Goal: Information Seeking & Learning: Learn about a topic

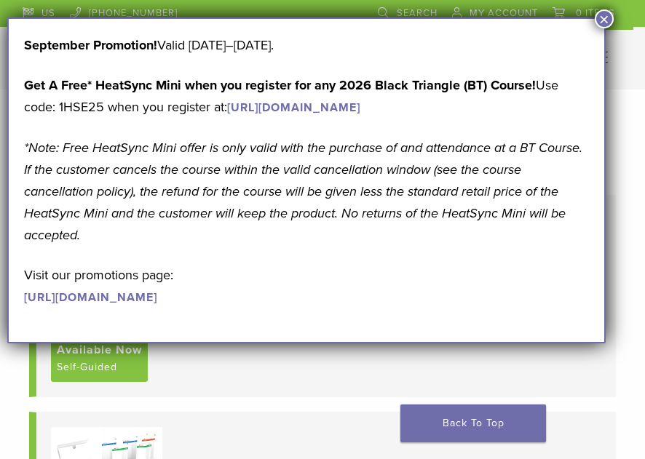
click at [608, 16] on button "×" at bounding box center [603, 18] width 19 height 19
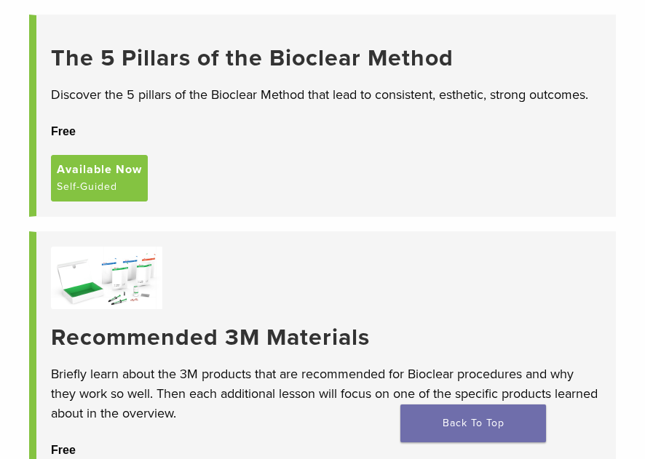
scroll to position [175, 0]
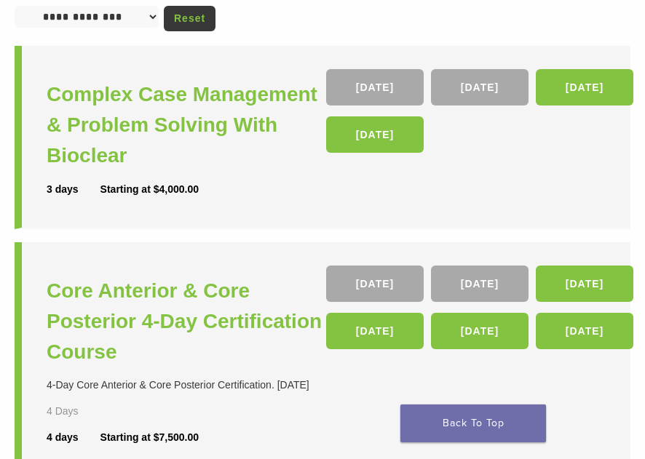
scroll to position [175, 0]
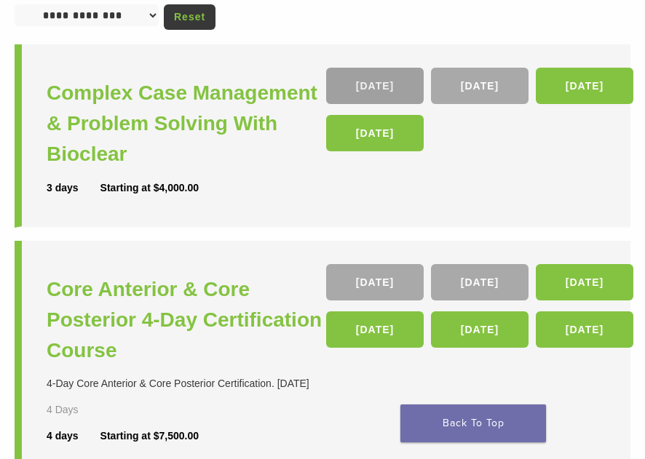
click at [362, 83] on link "16 Oct" at bounding box center [374, 86] width 97 height 36
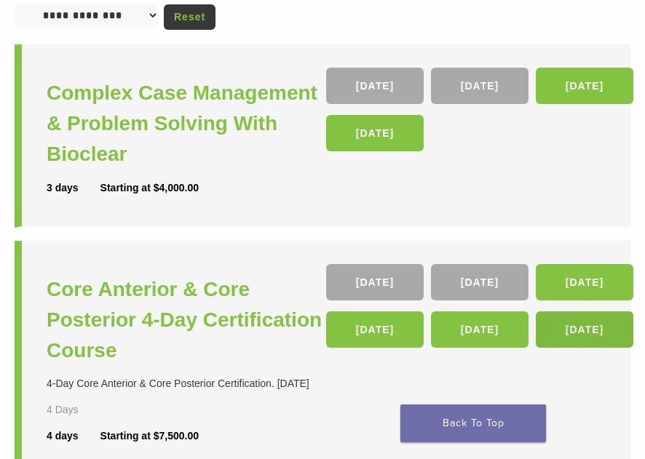
click at [584, 333] on link "10 Jun 26" at bounding box center [584, 329] width 97 height 36
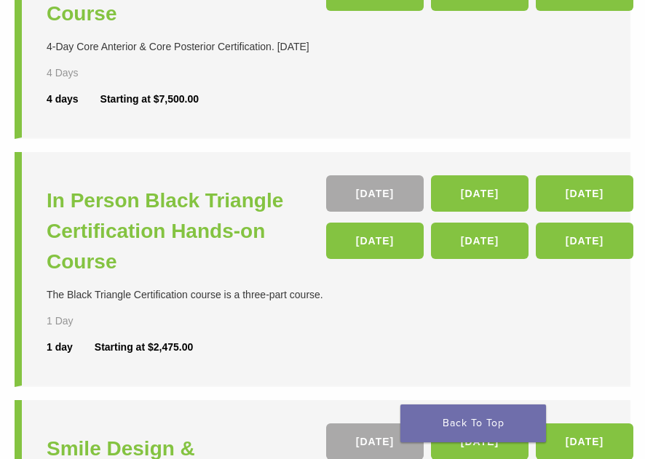
click at [591, 353] on li "In Person Black Triangle Certification Hands-on Course The Black Triangle Certi…" at bounding box center [323, 269] width 616 height 235
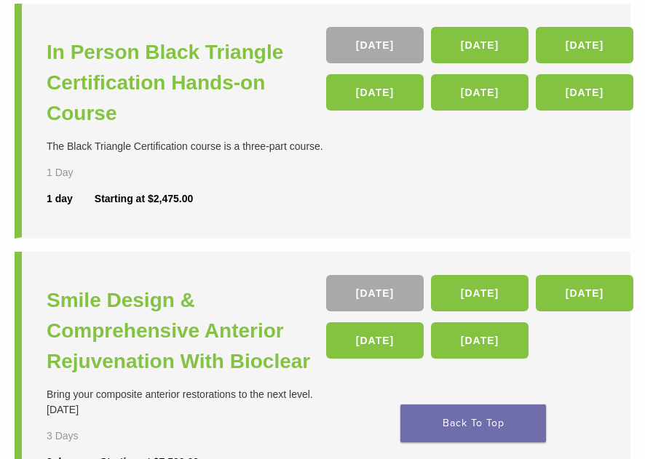
click at [578, 341] on div "04 Dec , 19 Mar 26 , 04 Jun 26 , 24 Sep 26 , 03 Dec 26" at bounding box center [465, 320] width 279 height 91
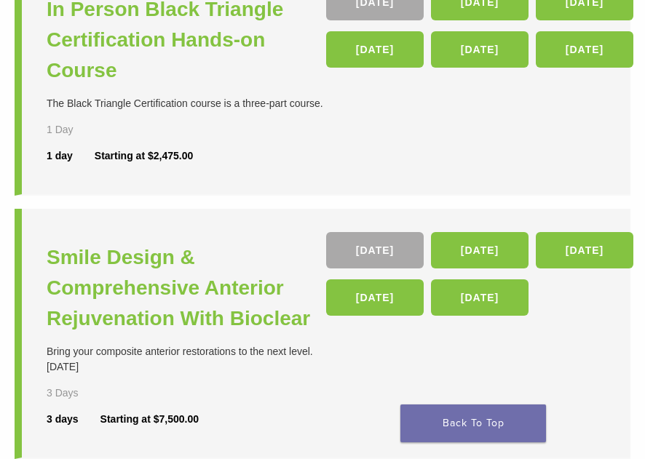
click at [579, 323] on li "Smile Design & Comprehensive Anterior Rejuvenation With Bioclear Bring your com…" at bounding box center [323, 334] width 616 height 250
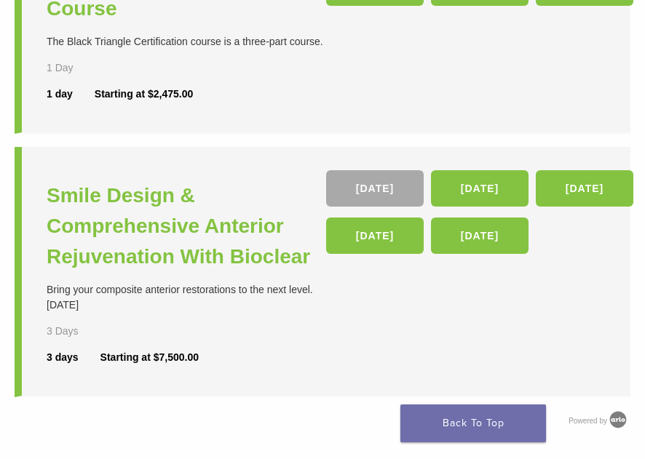
click at [583, 339] on li "Smile Design & Comprehensive Anterior Rejuvenation With Bioclear Bring your com…" at bounding box center [323, 272] width 616 height 250
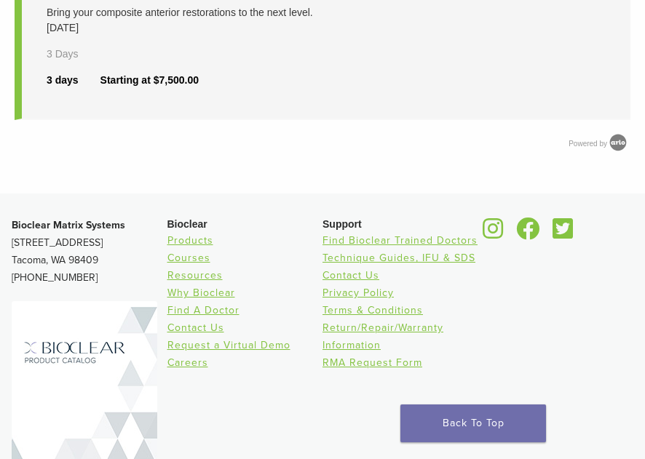
scroll to position [1040, 0]
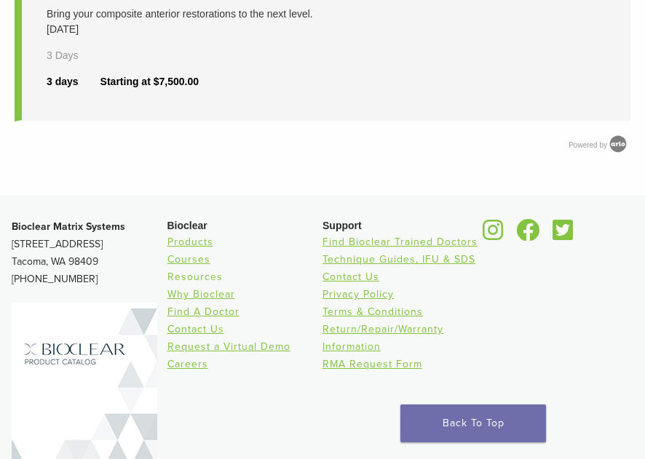
click at [206, 275] on link "Resources" at bounding box center [194, 277] width 55 height 12
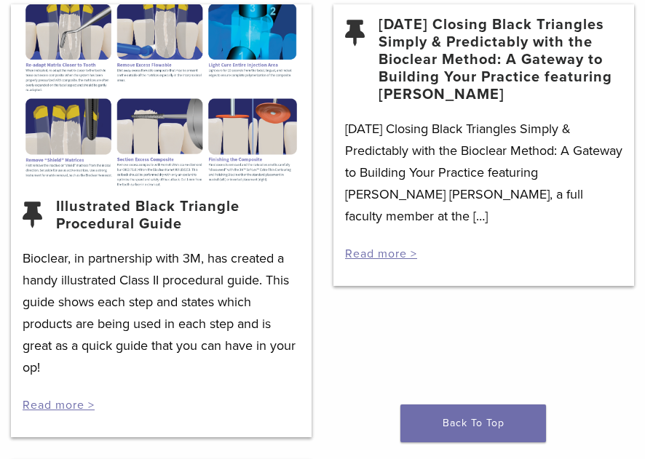
scroll to position [2299, 0]
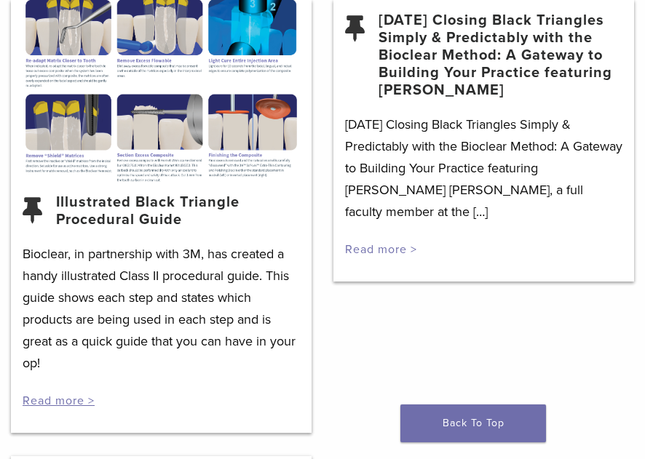
click at [369, 247] on link "Read more >" at bounding box center [381, 249] width 72 height 15
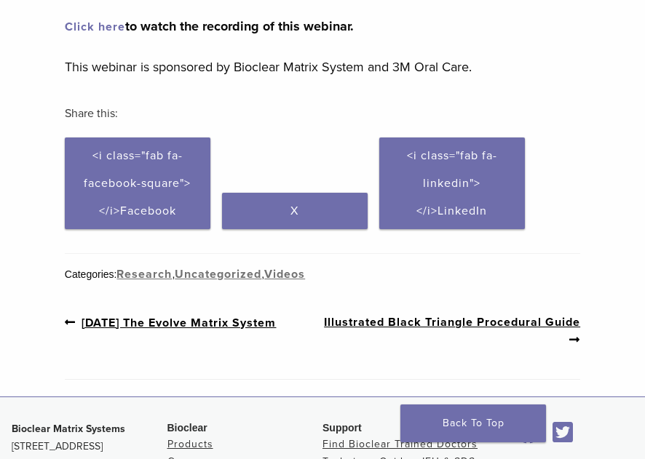
scroll to position [466, 0]
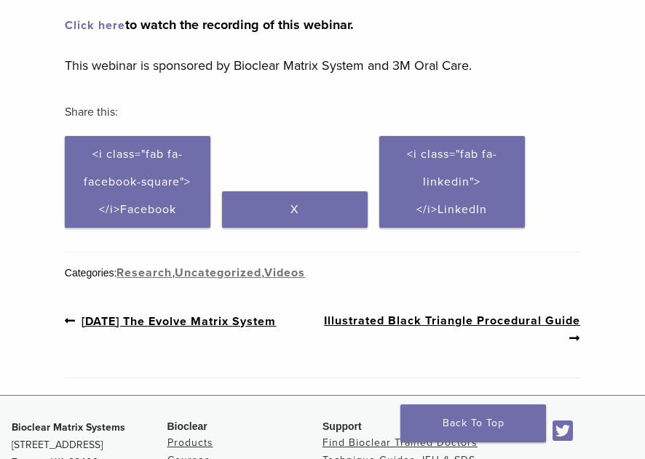
click at [100, 33] on link "Click here" at bounding box center [95, 25] width 60 height 15
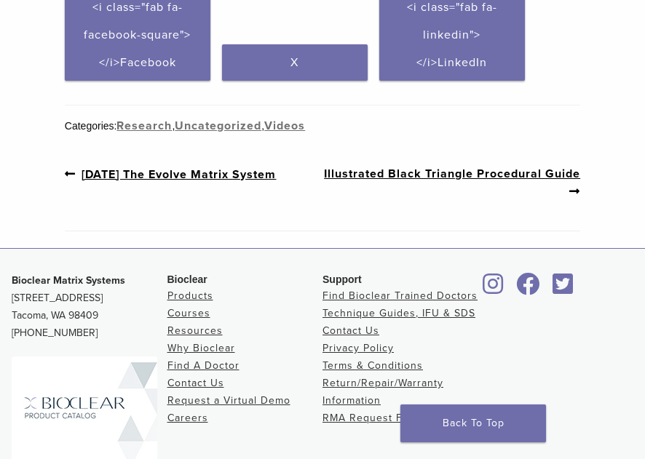
scroll to position [611, 0]
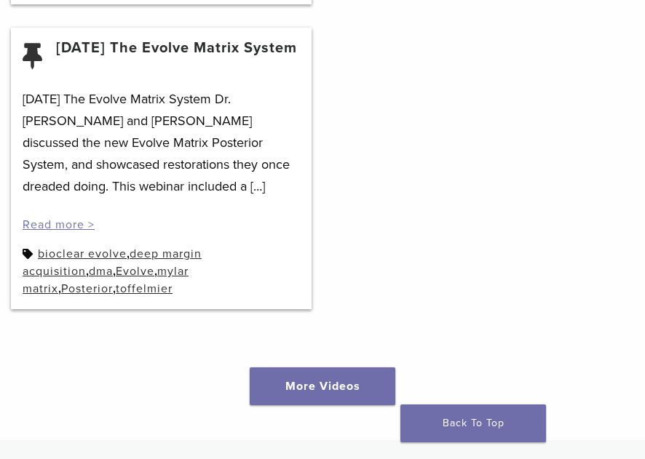
scroll to position [2729, 0]
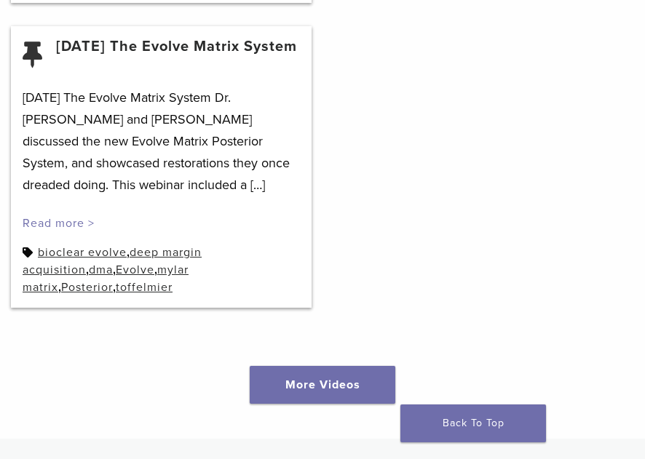
click at [59, 216] on link "Read more >" at bounding box center [59, 223] width 72 height 15
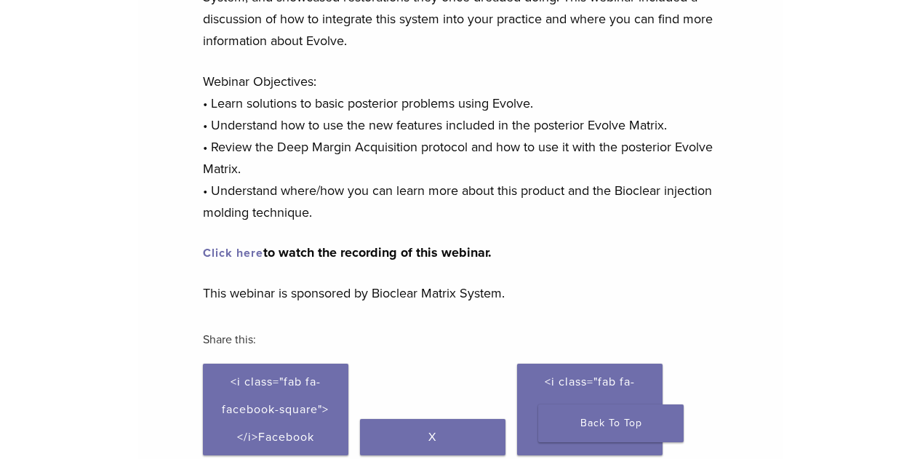
scroll to position [212, 0]
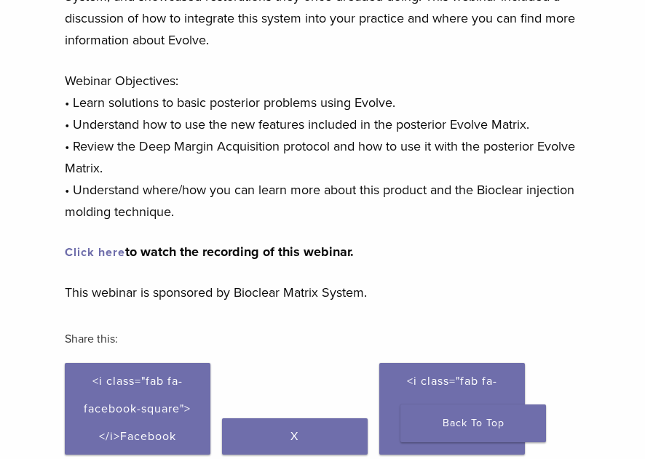
click at [105, 253] on link "Click here" at bounding box center [95, 252] width 60 height 15
